Goal: Information Seeking & Learning: Learn about a topic

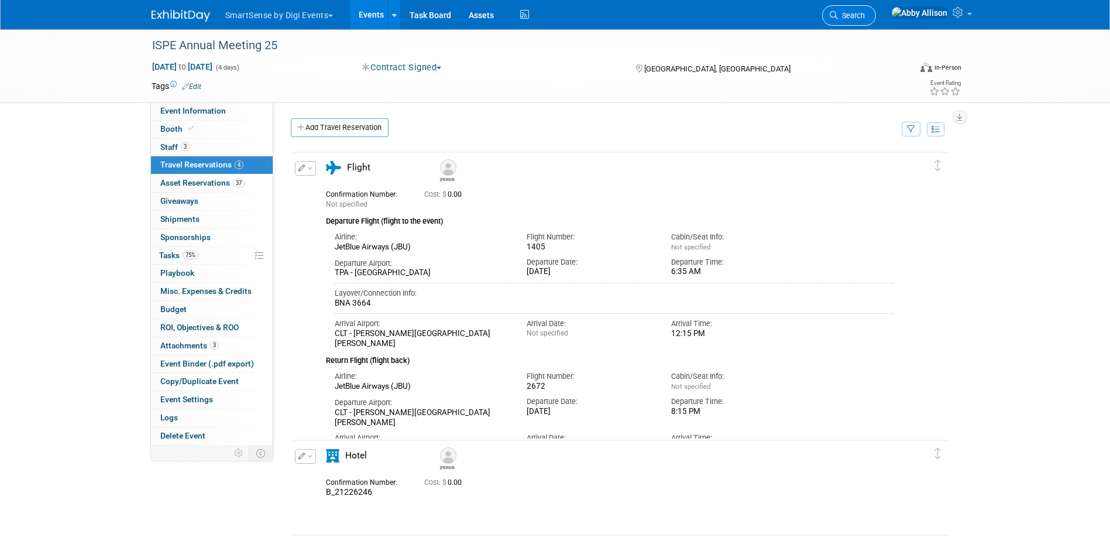
click at [865, 14] on span "Search" at bounding box center [851, 15] width 27 height 9
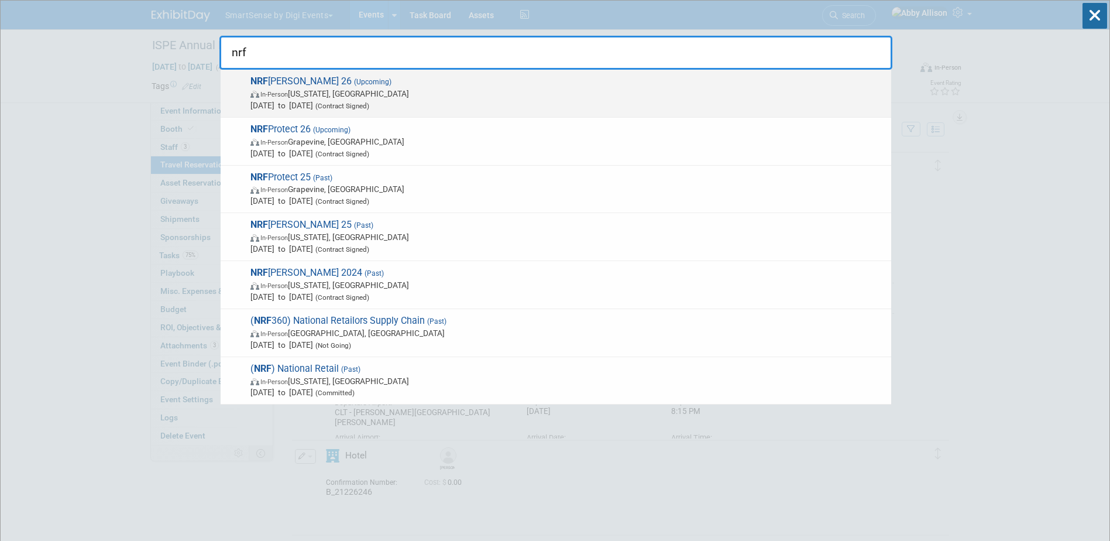
type input "nrf"
click at [289, 80] on span "NRF Big Show 26 (Upcoming) In-Person New York, NY Jan 11, 2026 to Jan 13, 2026 …" at bounding box center [566, 93] width 638 height 36
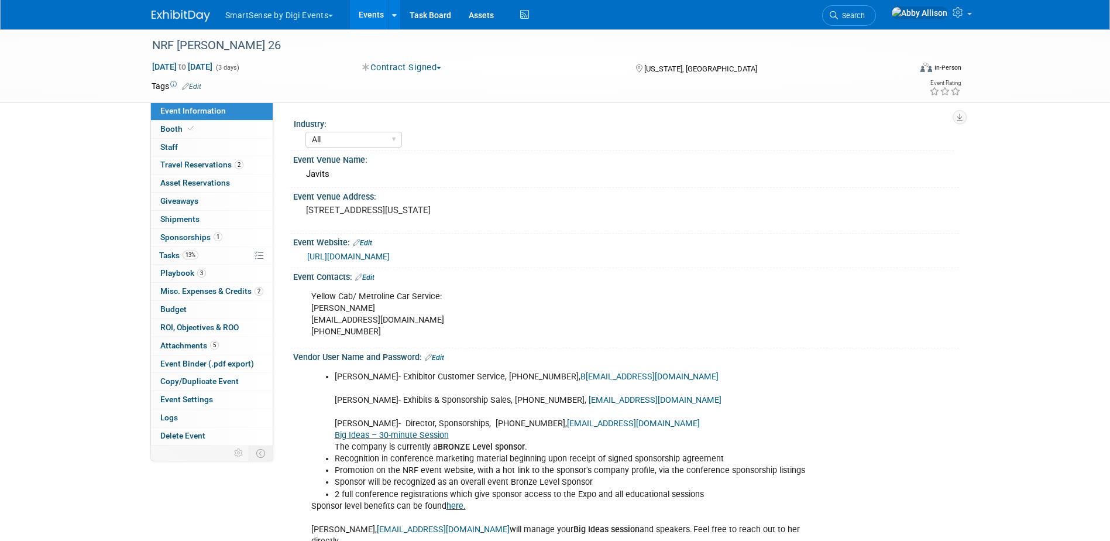
select select "All"
click at [172, 275] on span "Playbook 3" at bounding box center [183, 272] width 46 height 9
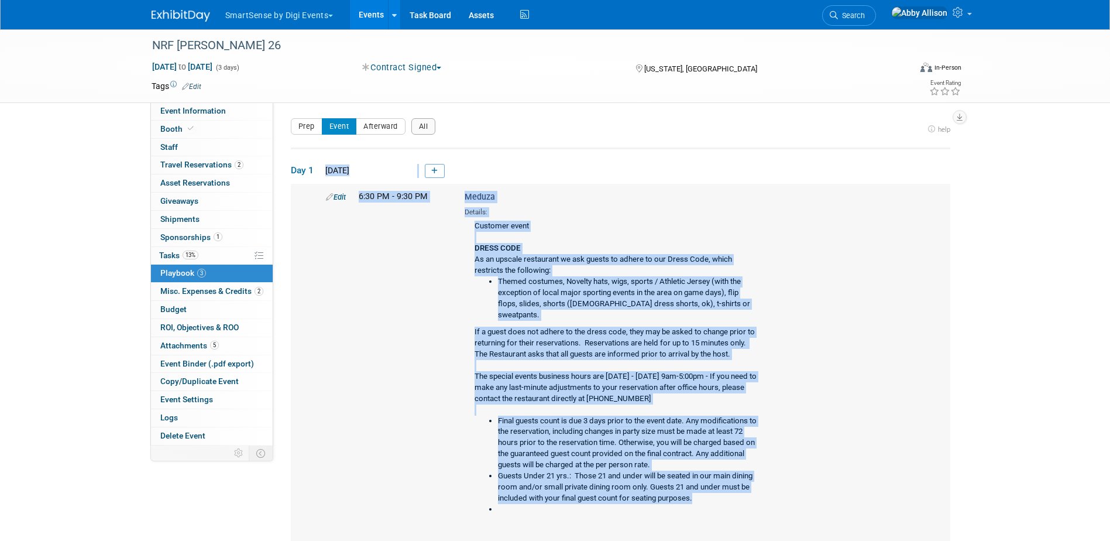
drag, startPoint x: 323, startPoint y: 166, endPoint x: 751, endPoint y: 495, distance: 540.0
copy tbody "Sun. Jan 11, 2026 Edit 6:30 PM - 9:30 PM Meduza Details: Customer event DRESS C…"
click at [865, 13] on span "Search" at bounding box center [851, 15] width 27 height 9
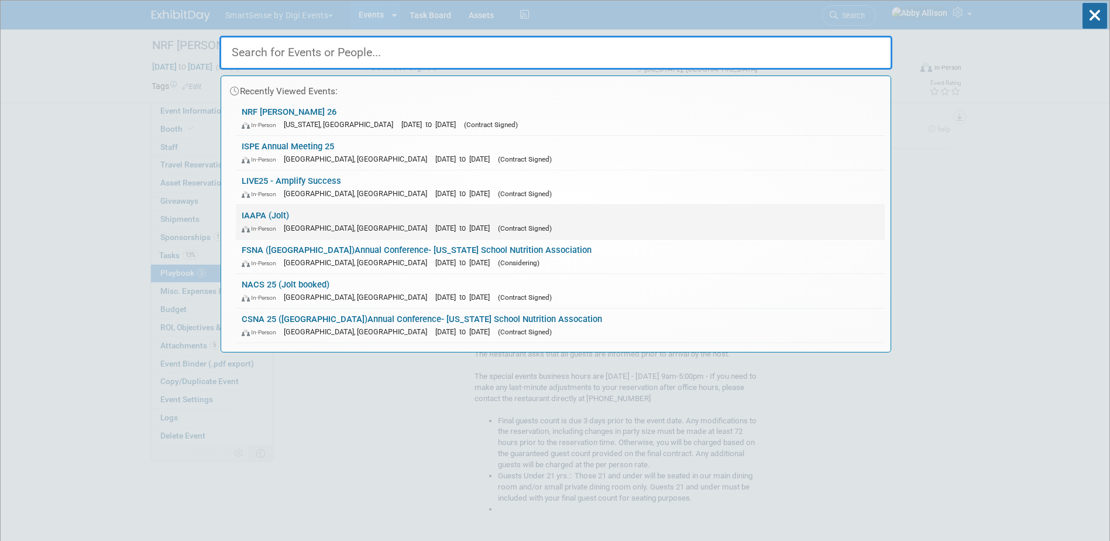
click at [290, 217] on link "IAAPA (Jolt) In-Person Orlando, FL Nov 18, 2025 to Nov 21, 2025 (Contract Signe…" at bounding box center [560, 222] width 649 height 34
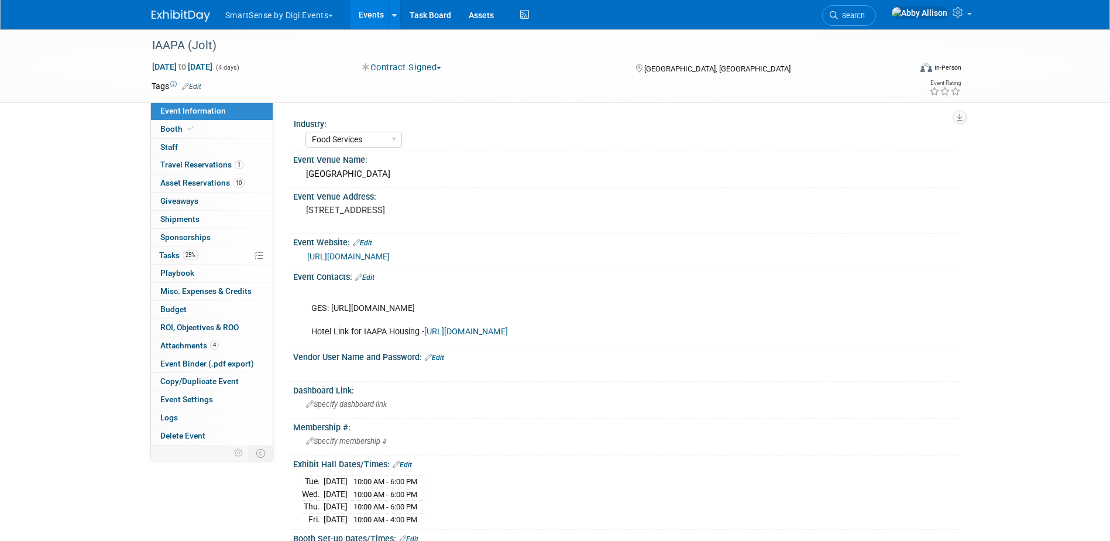
select select "Food Services"
click at [865, 15] on span "Search" at bounding box center [851, 15] width 27 height 9
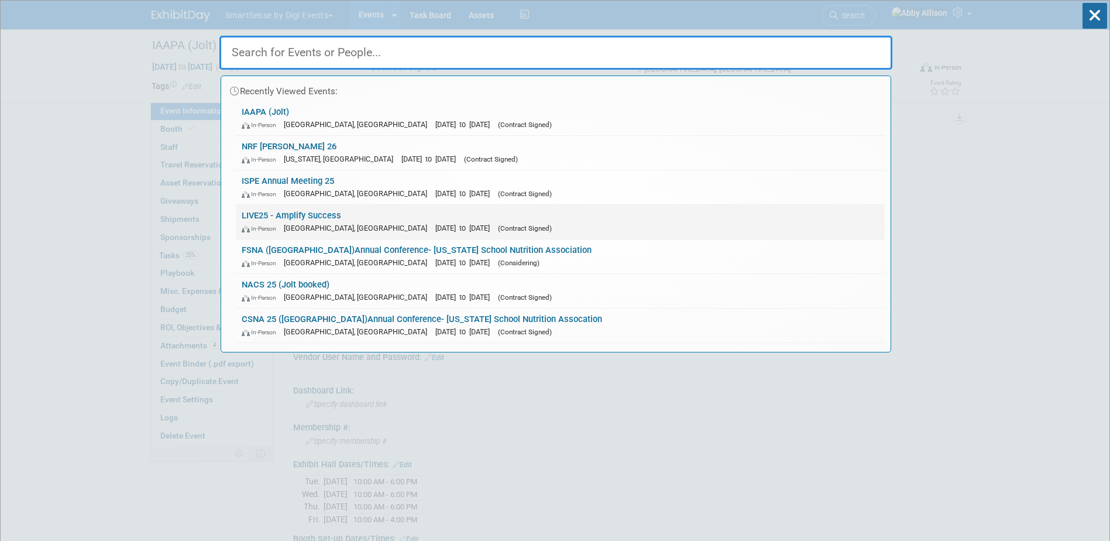
click at [266, 219] on link "LIVE25 - Amplify Success In-Person [GEOGRAPHIC_DATA], [GEOGRAPHIC_DATA] [DATE] …" at bounding box center [560, 222] width 649 height 34
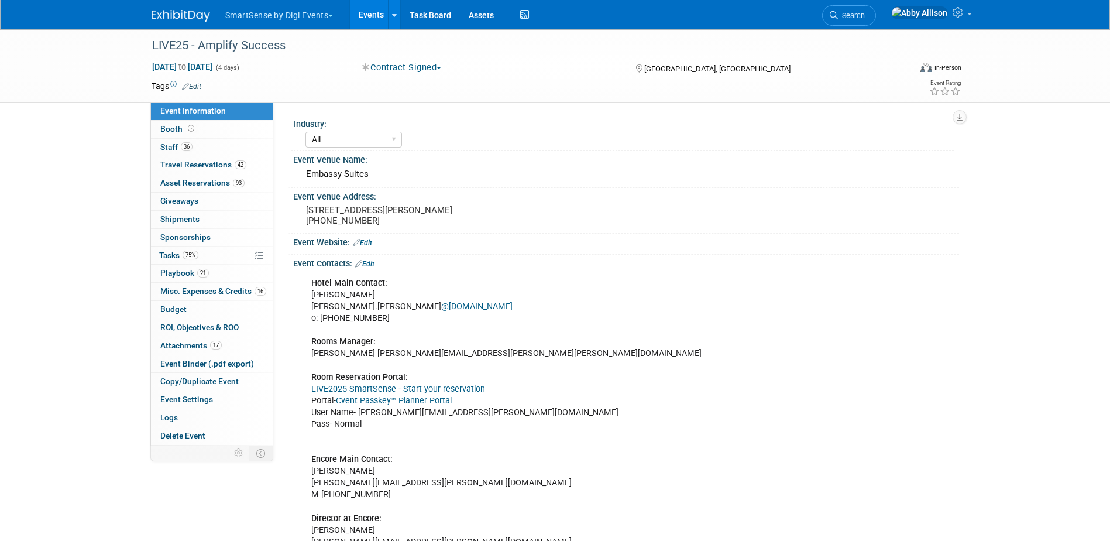
select select "All"
click at [181, 182] on span "Asset Reservations 93" at bounding box center [202, 182] width 84 height 9
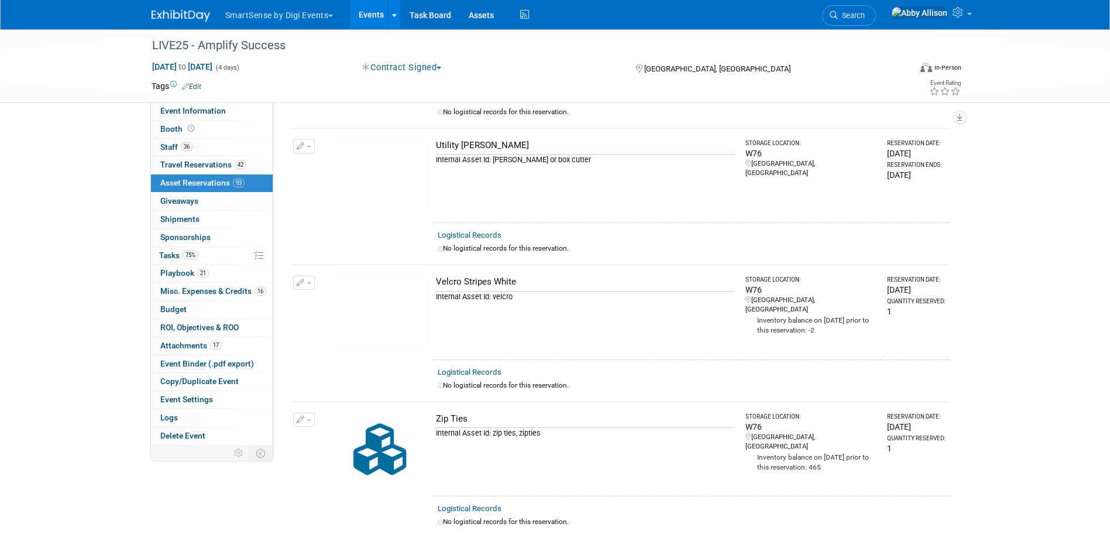
scroll to position [12465, 0]
